Goal: Use online tool/utility: Utilize a website feature to perform a specific function

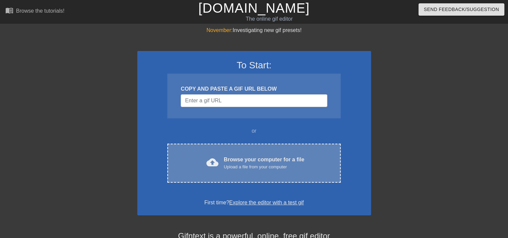
click at [285, 155] on div "cloud_upload Browse your computer for a file Upload a file from your computer C…" at bounding box center [253, 163] width 173 height 39
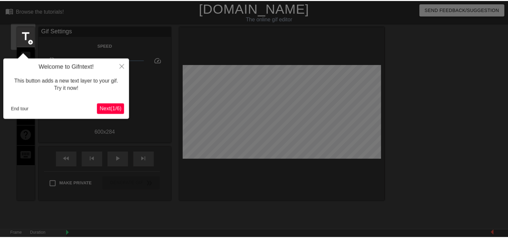
scroll to position [16, 0]
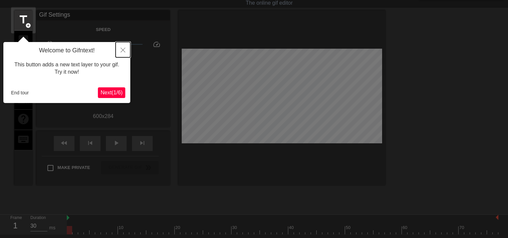
click at [123, 49] on icon "Close" at bounding box center [122, 50] width 5 height 5
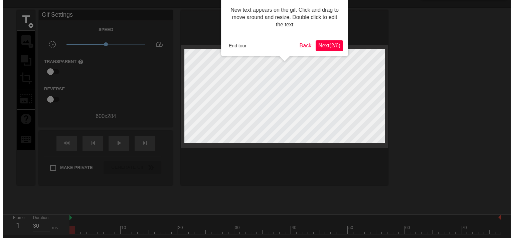
scroll to position [0, 0]
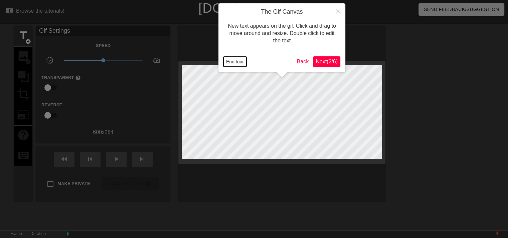
click at [240, 63] on button "End tour" at bounding box center [234, 62] width 23 height 10
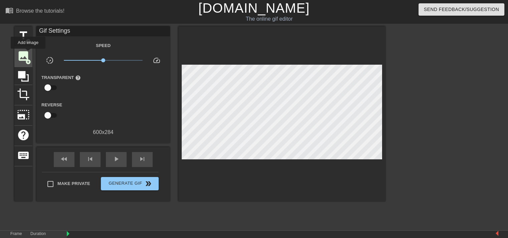
click at [28, 53] on span "image" at bounding box center [23, 56] width 13 height 13
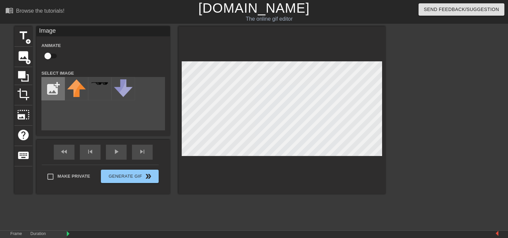
click at [57, 90] on input "file" at bounding box center [53, 88] width 23 height 23
type input "C:\fakepath\Untitled.png"
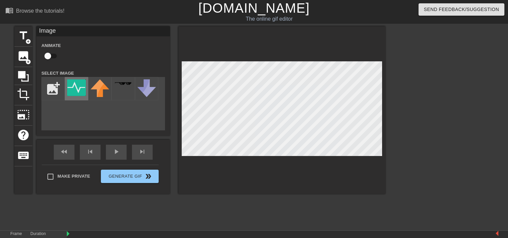
click at [81, 89] on img at bounding box center [76, 87] width 19 height 17
click at [454, 80] on div at bounding box center [443, 126] width 100 height 200
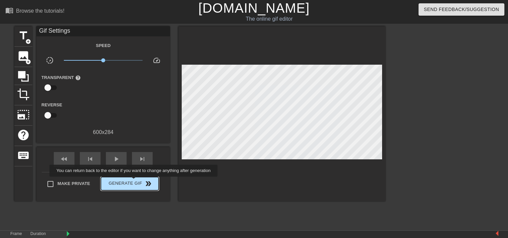
click at [134, 182] on span "Generate Gif double_arrow" at bounding box center [129, 184] width 52 height 8
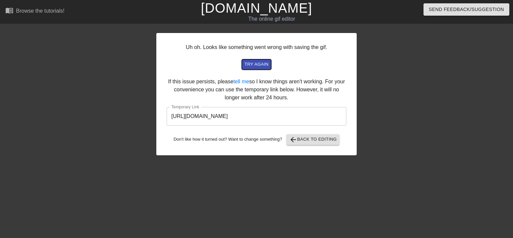
click at [258, 64] on span "try again" at bounding box center [256, 65] width 24 height 8
